Goal: Check status: Check status

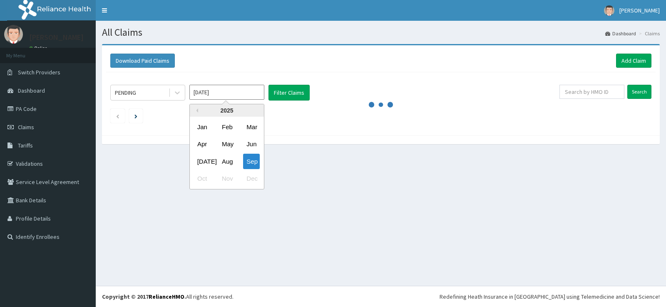
click at [235, 94] on input "[DATE]" at bounding box center [226, 92] width 75 height 15
click at [229, 129] on div "Feb" at bounding box center [226, 126] width 17 height 15
type input "[DATE]"
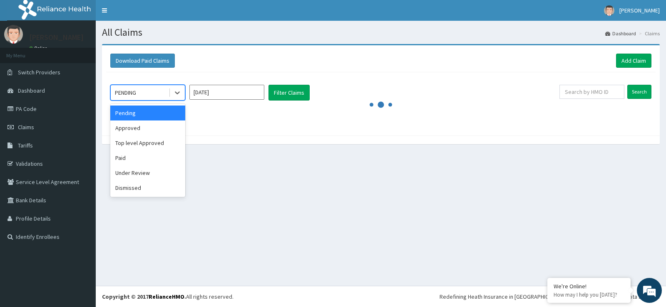
click at [151, 88] on div "PENDING" at bounding box center [140, 92] width 58 height 13
click at [138, 155] on div "Paid" at bounding box center [147, 158] width 75 height 15
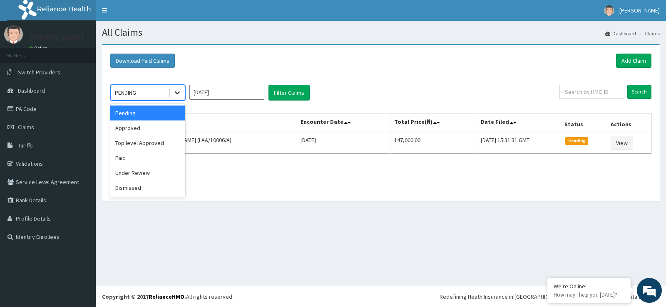
click at [178, 92] on icon at bounding box center [177, 93] width 8 height 8
click at [134, 157] on div "Paid" at bounding box center [147, 158] width 75 height 15
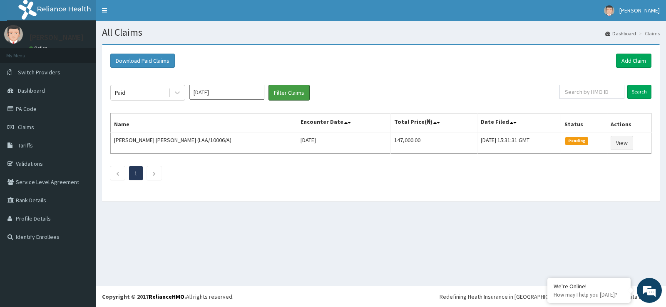
drag, startPoint x: 294, startPoint y: 92, endPoint x: 233, endPoint y: 97, distance: 61.0
click at [240, 99] on div "Paid [DATE] Filter Claims" at bounding box center [334, 93] width 449 height 16
click at [223, 92] on input "[DATE]" at bounding box center [226, 92] width 75 height 15
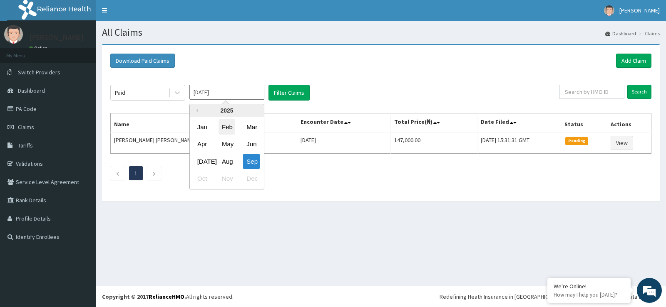
click at [229, 125] on div "Feb" at bounding box center [226, 126] width 17 height 15
type input "[DATE]"
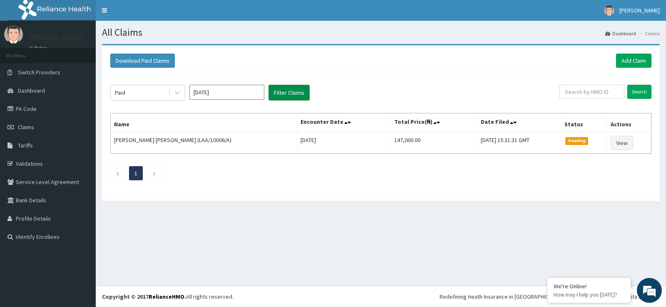
click at [298, 91] on button "Filter Claims" at bounding box center [288, 93] width 41 height 16
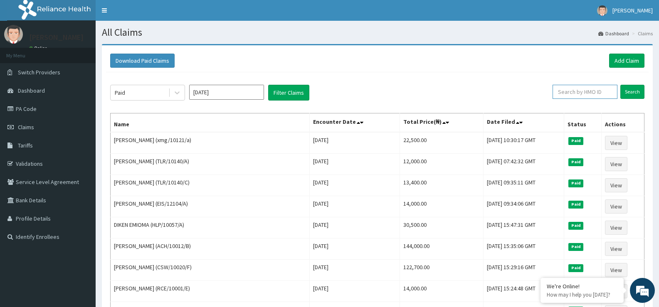
click at [570, 92] on input "text" at bounding box center [585, 92] width 65 height 14
paste input "UBP/10018/B"
type input "UBP/10018/B"
click at [637, 92] on input "Search" at bounding box center [633, 92] width 24 height 14
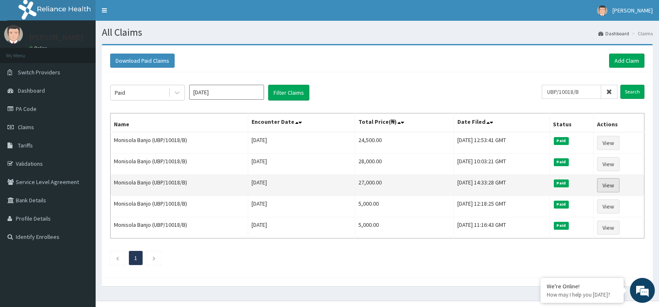
click at [607, 187] on link "View" at bounding box center [608, 185] width 22 height 14
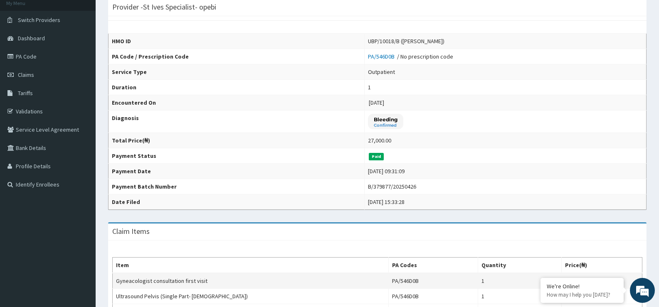
scroll to position [7, 0]
